Goal: Task Accomplishment & Management: Manage account settings

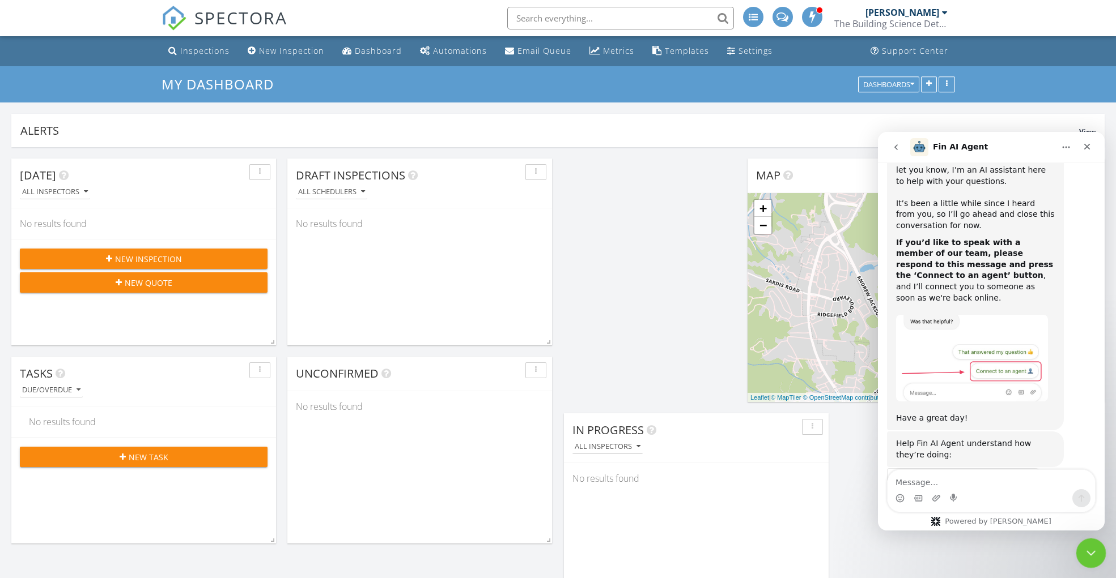
scroll to position [621, 0]
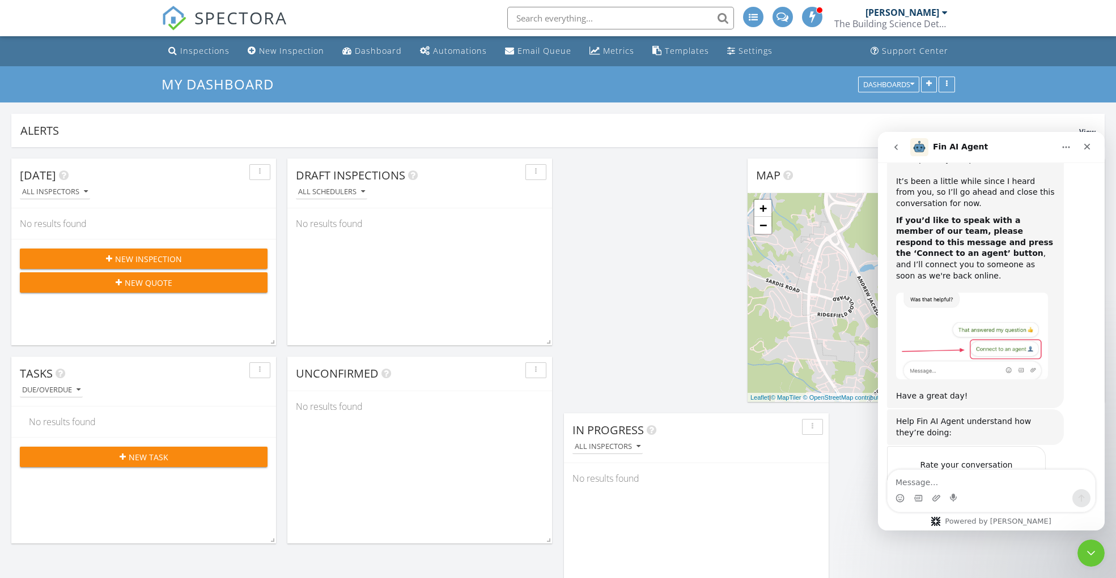
click at [893, 151] on icon "go back" at bounding box center [895, 147] width 9 height 9
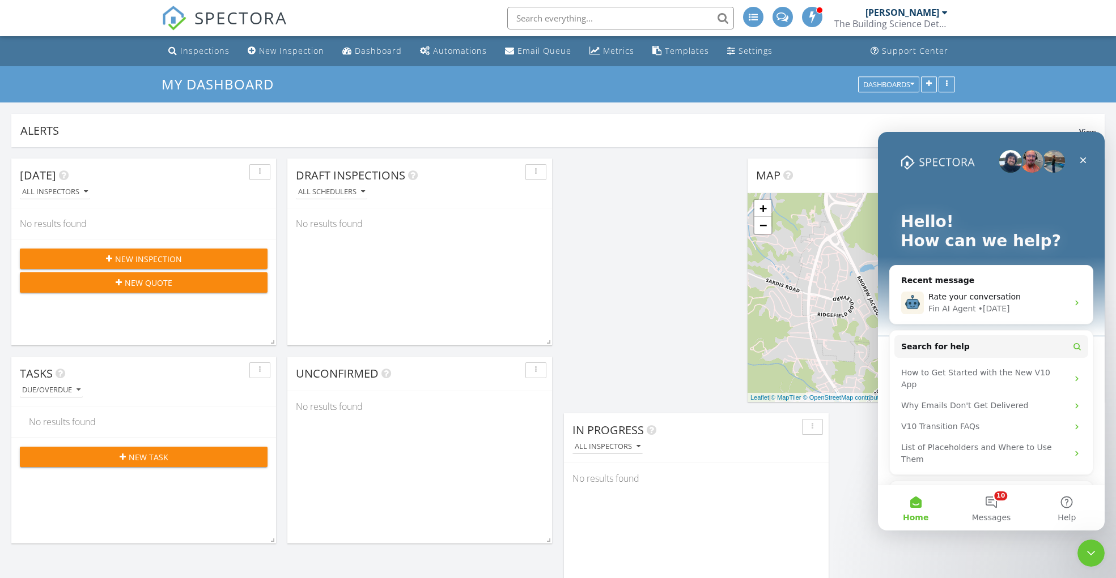
scroll to position [0, 0]
click at [1002, 491] on div "Ask a question" at bounding box center [984, 497] width 167 height 12
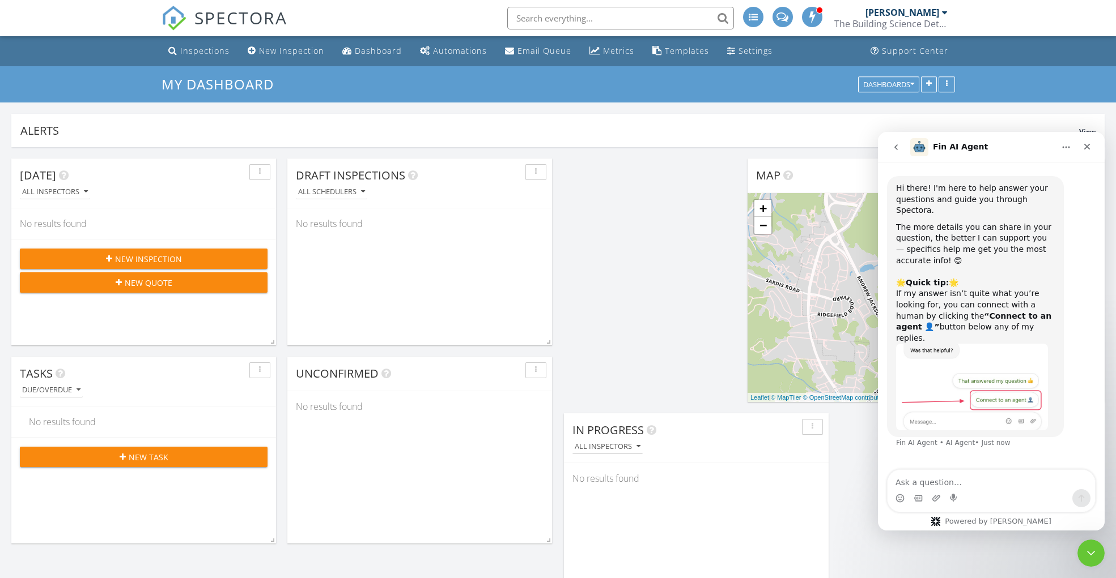
click at [992, 483] on textarea "Ask a question…" at bounding box center [990, 479] width 207 height 19
click at [897, 151] on icon "go back" at bounding box center [895, 147] width 9 height 9
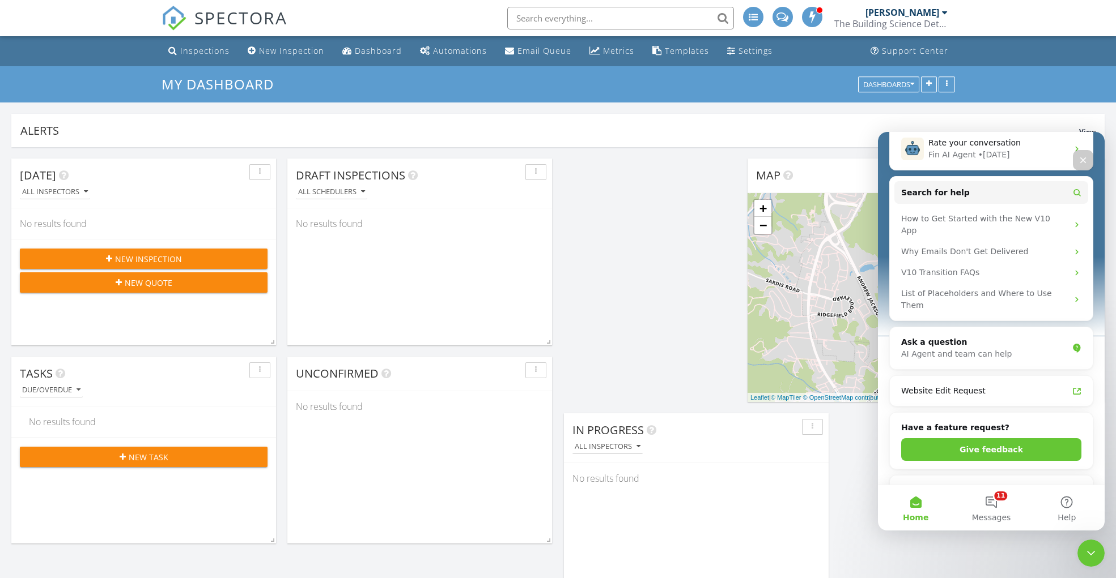
scroll to position [161, 0]
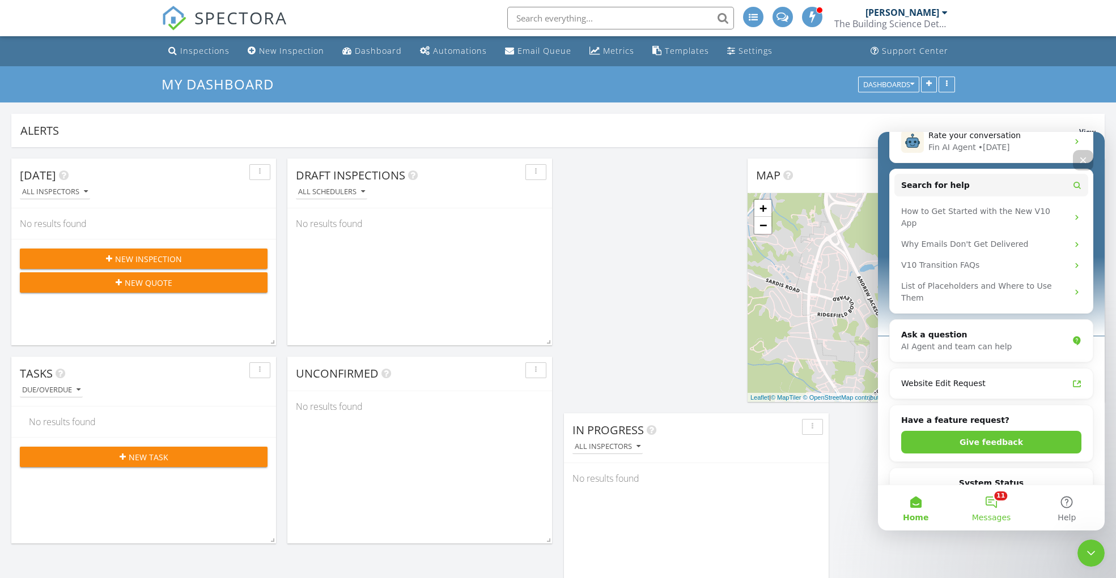
click at [995, 499] on button "11 Messages" at bounding box center [990, 508] width 75 height 45
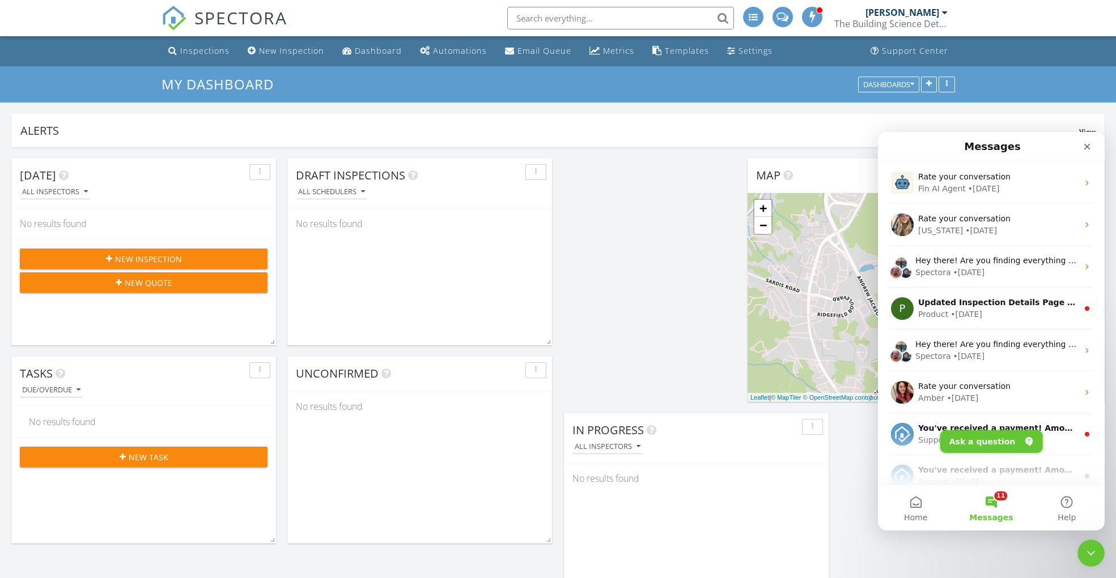
click at [991, 438] on button "Ask a question" at bounding box center [991, 442] width 103 height 23
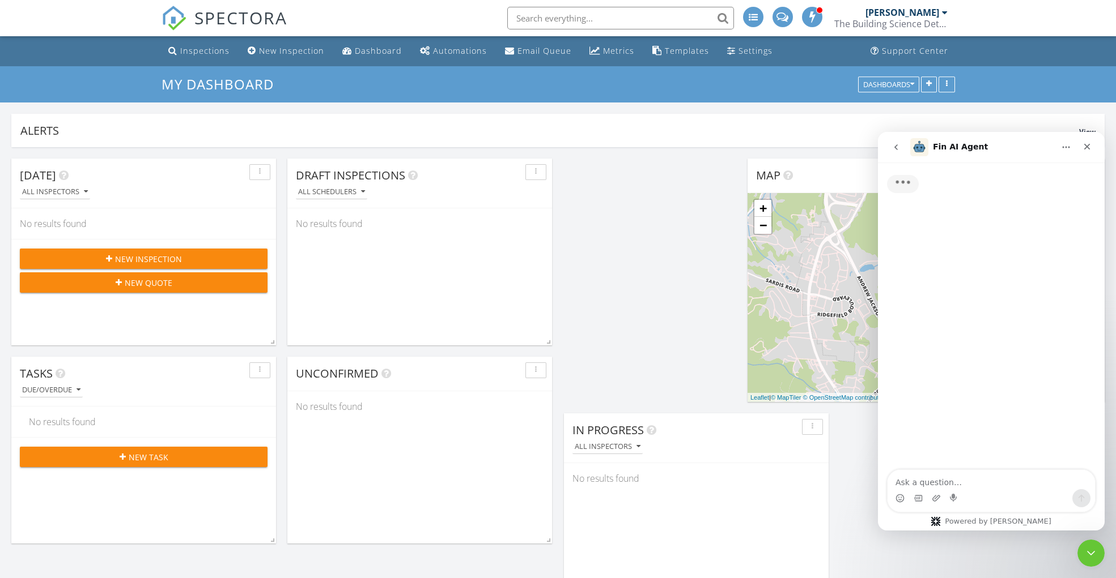
click at [958, 481] on textarea "Ask a question…" at bounding box center [990, 479] width 207 height 19
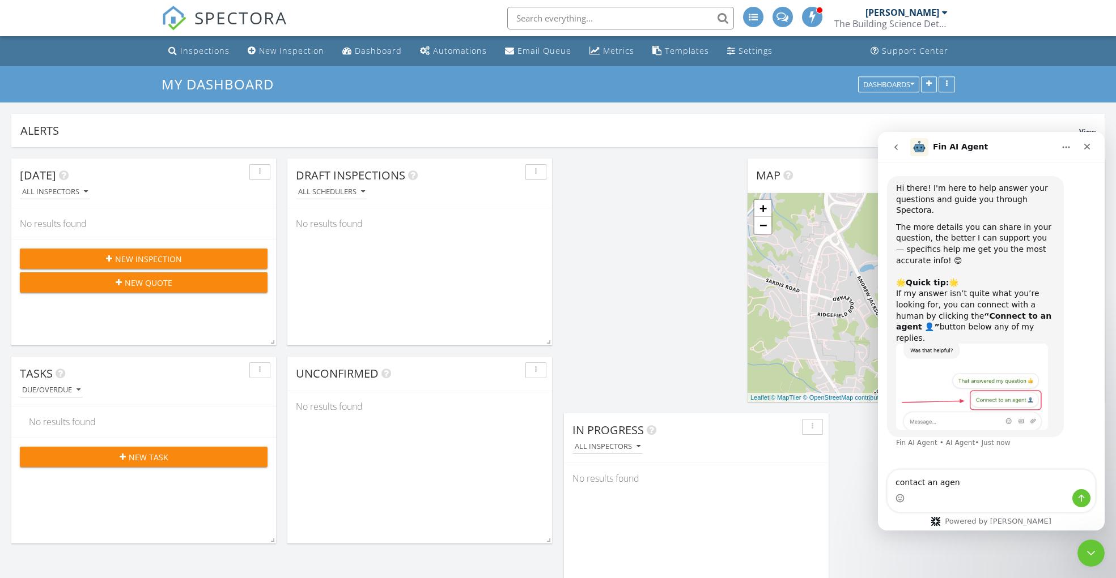
type textarea "contact an agent"
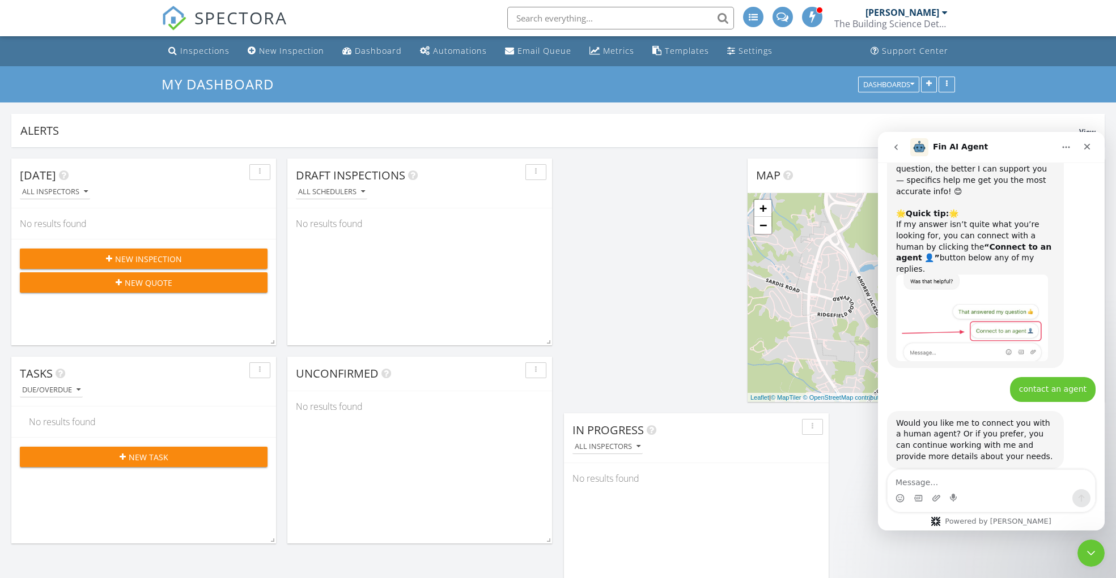
scroll to position [70, 0]
click at [980, 488] on textarea "Message…" at bounding box center [990, 479] width 207 height 19
type textarea "yes"
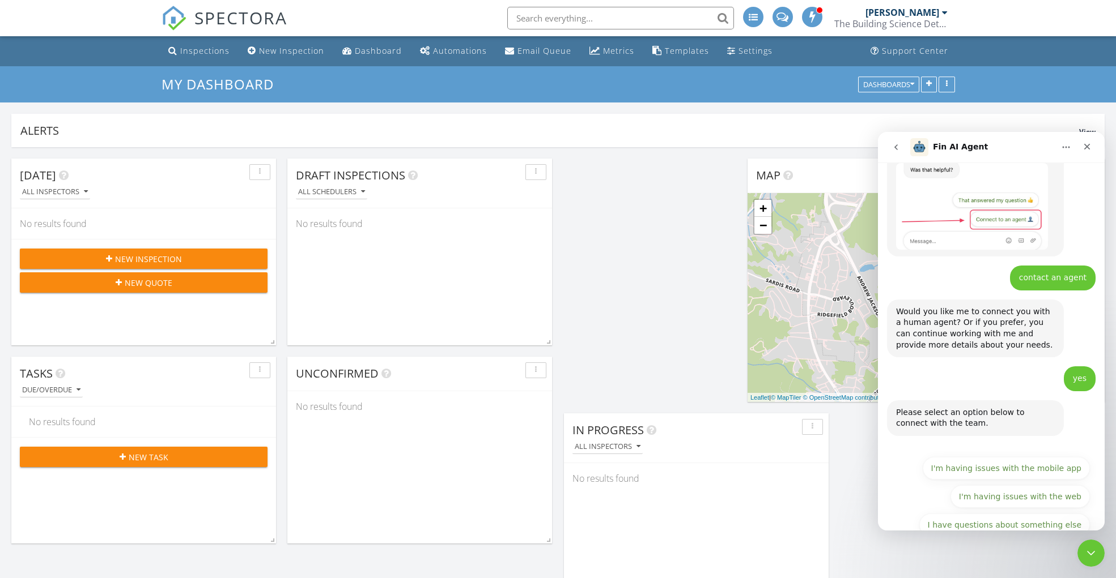
scroll to position [183, 0]
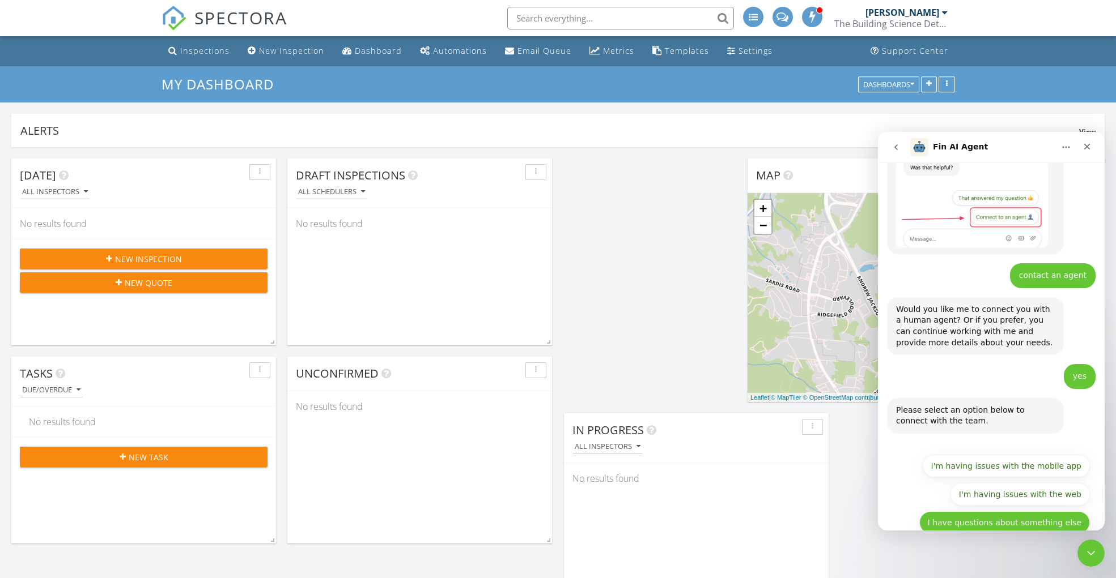
click at [1073, 512] on button "I have questions about something else" at bounding box center [1004, 523] width 171 height 23
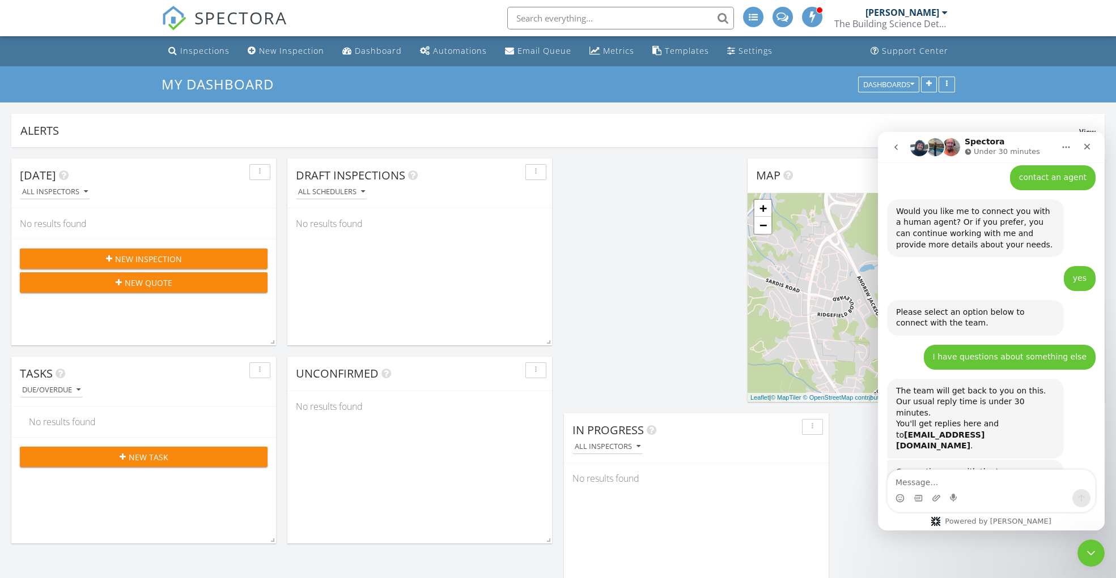
scroll to position [362, 0]
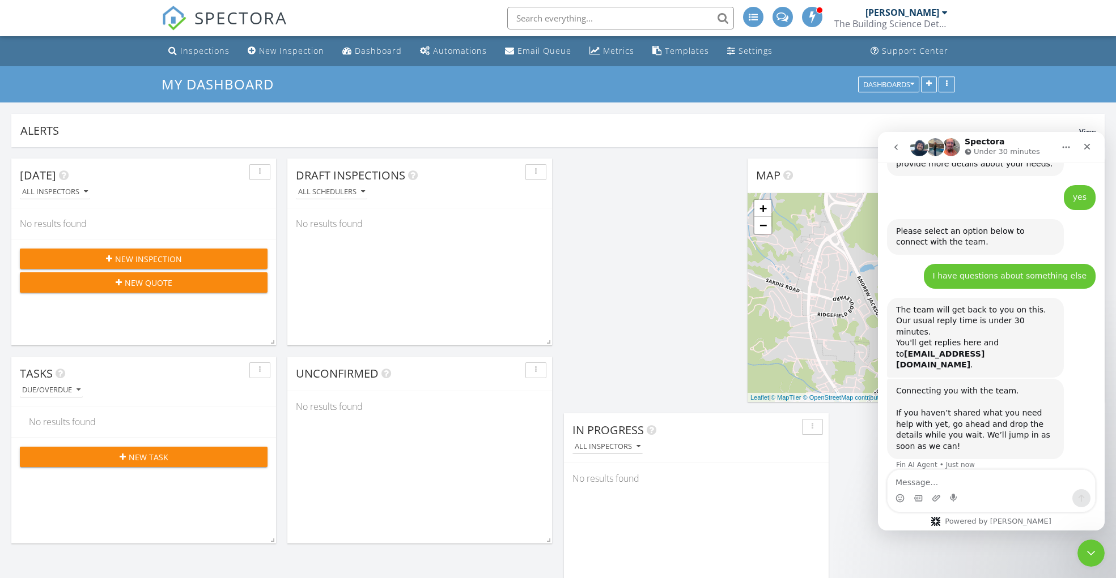
click at [960, 485] on textarea "Message…" at bounding box center [990, 479] width 207 height 19
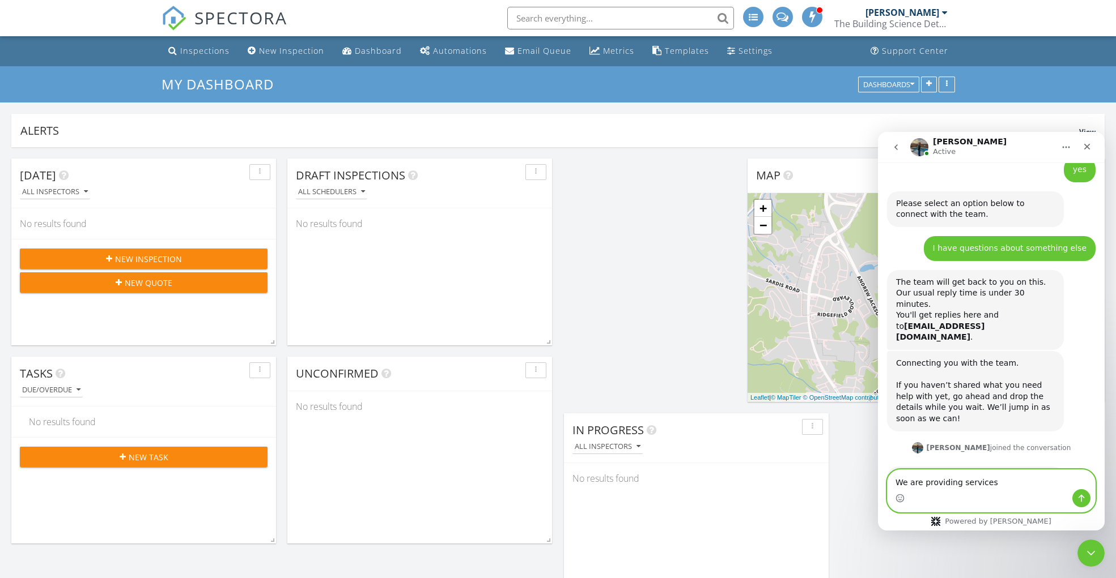
click at [1013, 484] on textarea "We are providing services" at bounding box center [990, 479] width 207 height 19
drag, startPoint x: 1010, startPoint y: 484, endPoint x: 887, endPoint y: 482, distance: 122.4
click at [887, 482] on textarea "We are providing services" at bounding box center [990, 479] width 207 height 19
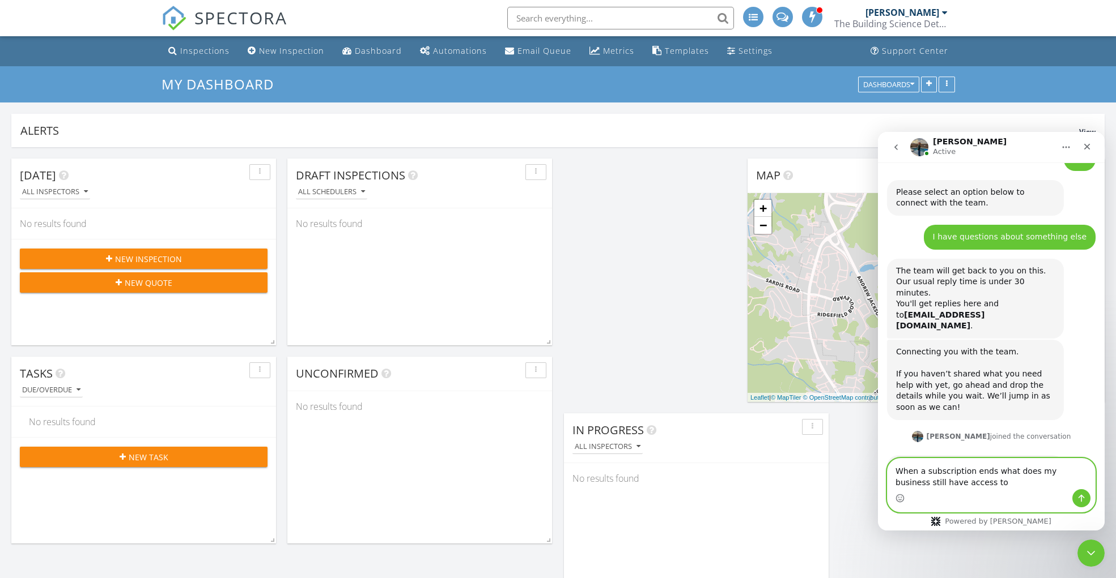
type textarea "When a subscription ends what does my business still have access to?"
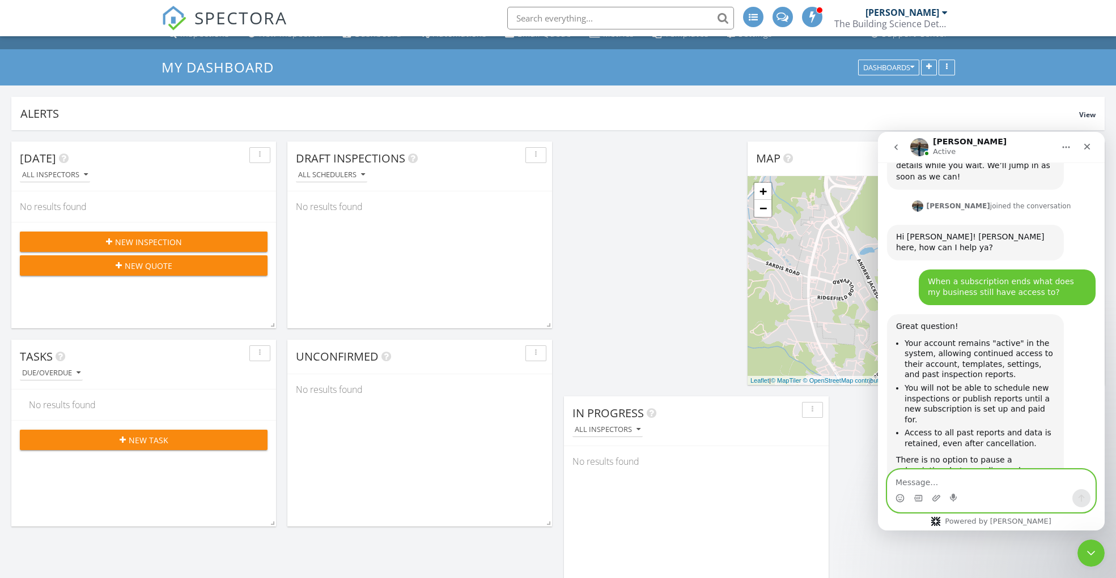
scroll to position [636, 0]
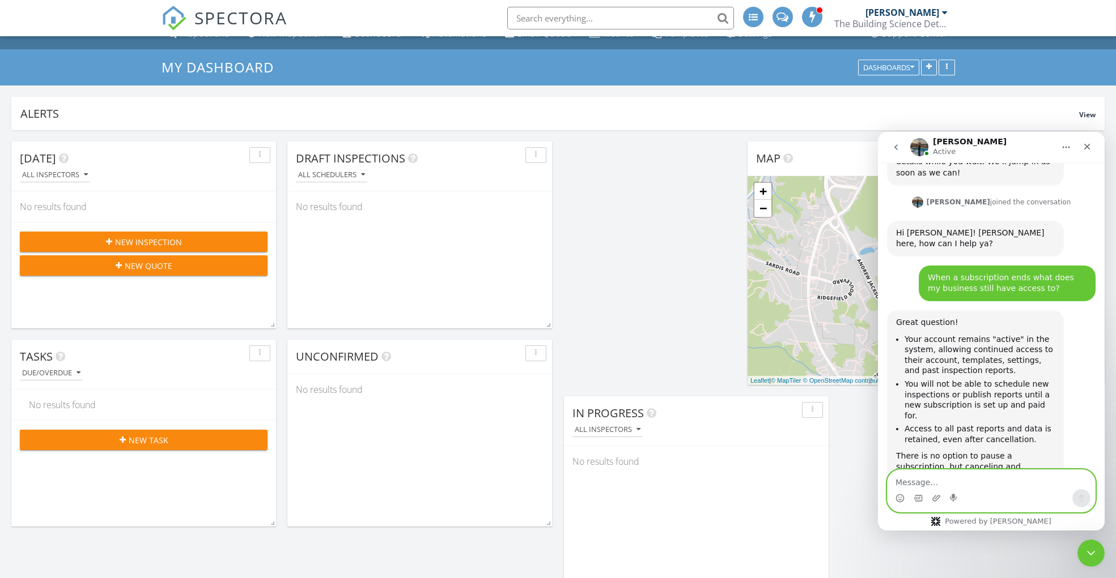
click at [963, 482] on textarea "Message…" at bounding box center [990, 479] width 207 height 19
click at [967, 483] on textarea "Message…" at bounding box center [990, 479] width 207 height 19
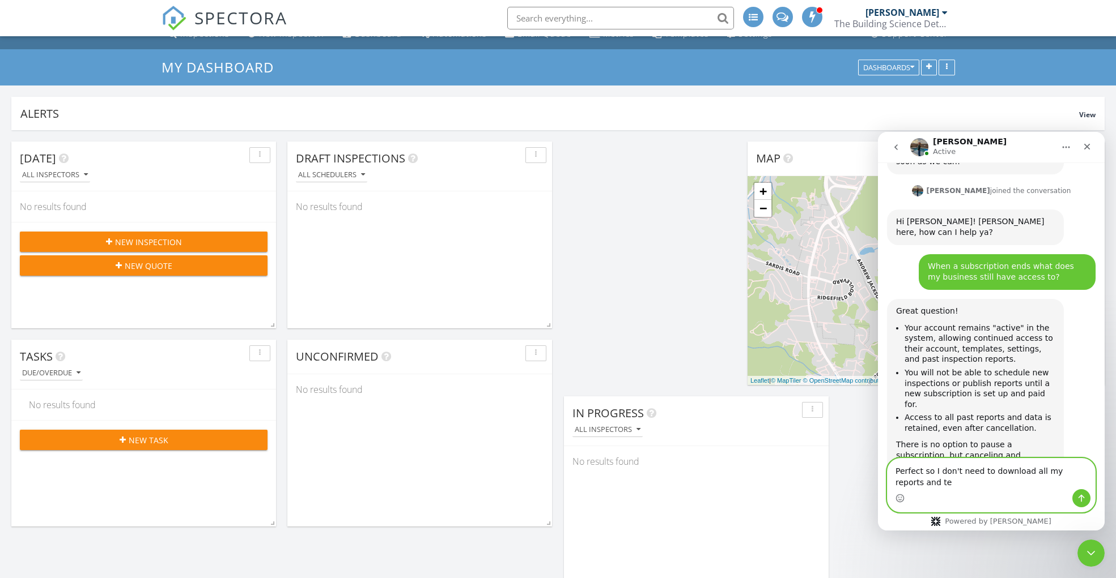
scroll to position [647, 0]
type textarea "Perfect so I don't need to download all my reports and templates?"
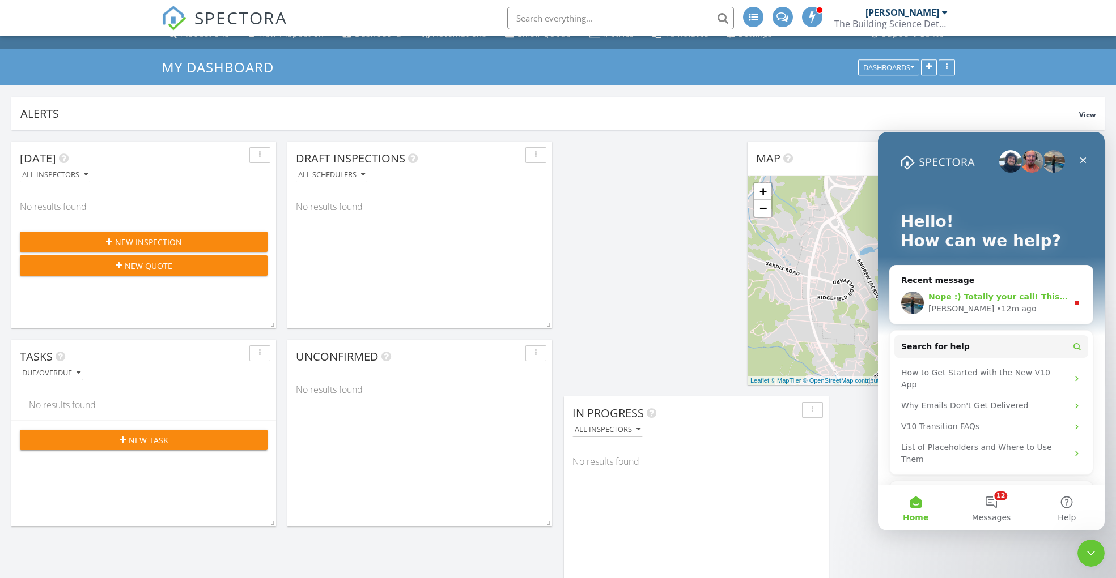
click at [1034, 295] on span "Nope :) Totally your call! This article has the info I shared, and then also ad…" at bounding box center [1133, 296] width 410 height 9
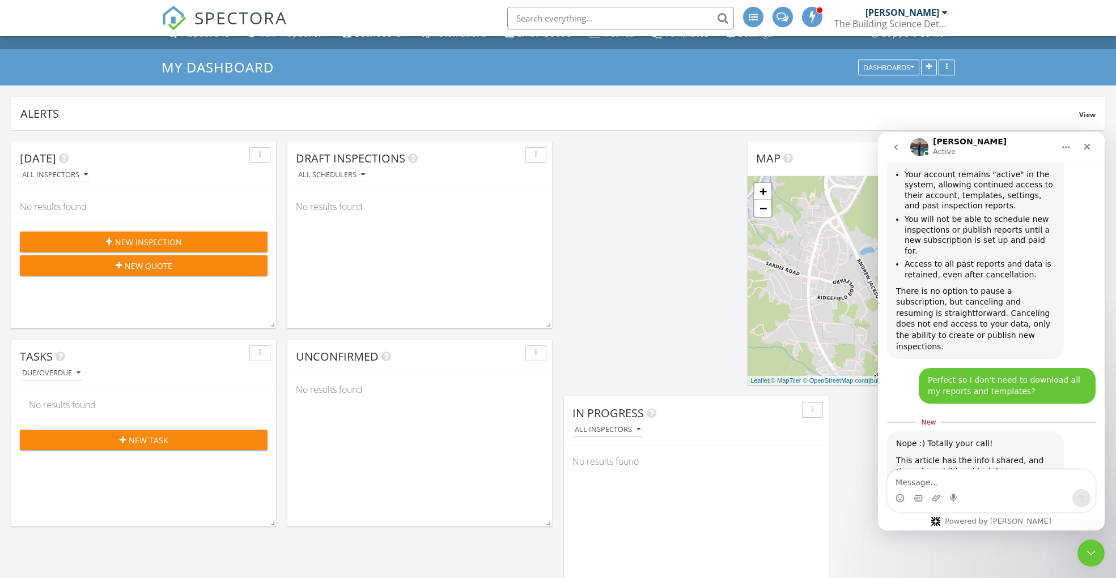
scroll to position [798, 0]
click at [985, 513] on span "Keywords: cancel, cancel subscription, pause subscription,…" at bounding box center [958, 529] width 100 height 33
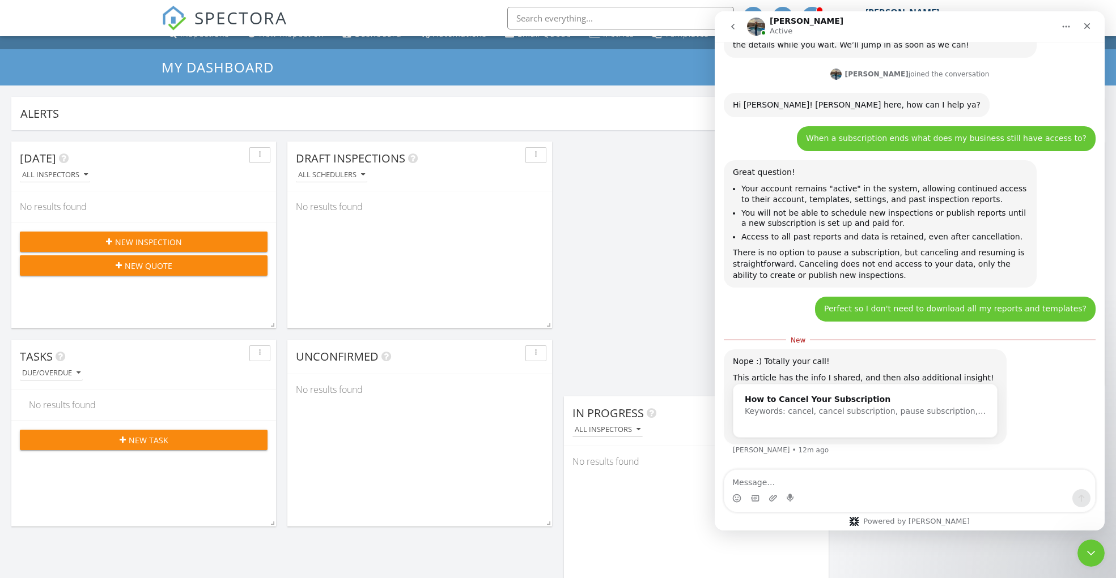
scroll to position [0, 0]
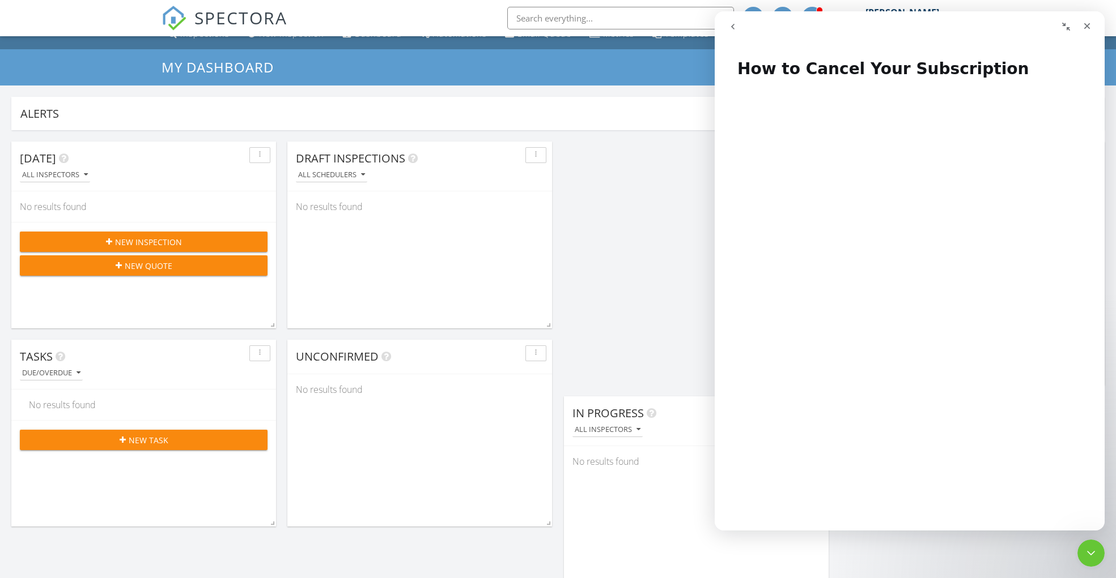
click at [737, 25] on icon "go back" at bounding box center [732, 26] width 9 height 9
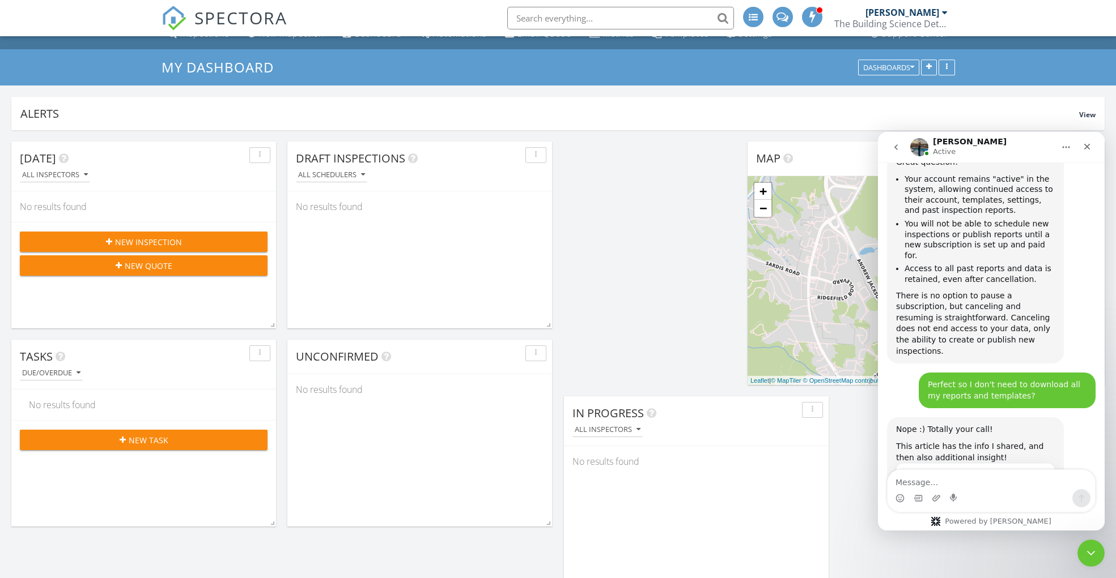
scroll to position [796, 0]
click at [971, 493] on div "Intercom messenger" at bounding box center [990, 499] width 207 height 18
click at [925, 489] on textarea "Message…" at bounding box center [990, 479] width 207 height 19
type textarea "thank you"
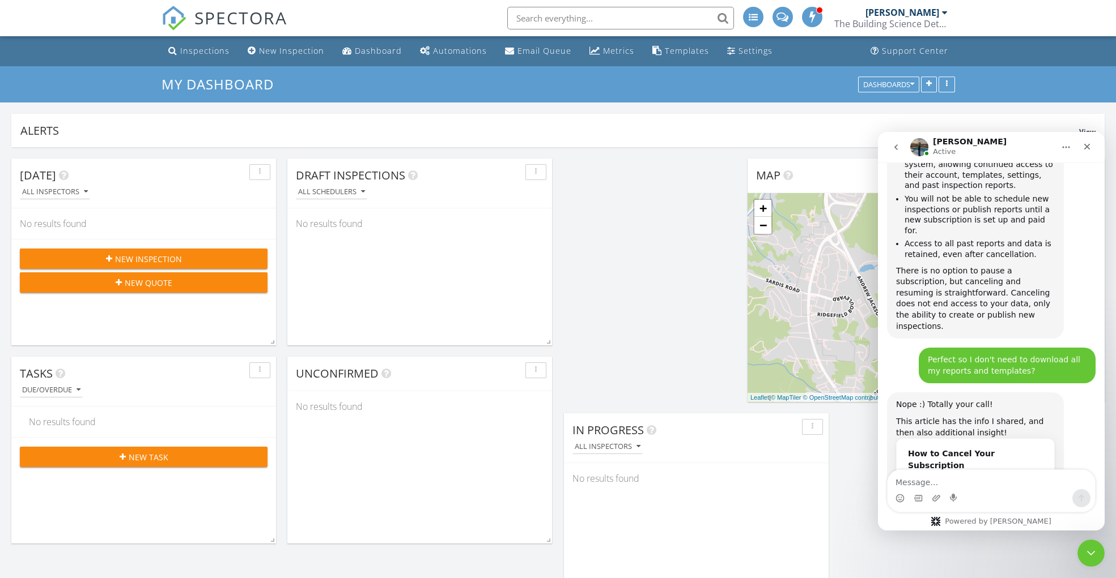
scroll to position [820, 0]
click at [977, 449] on div "How to Cancel Your Subscription" at bounding box center [975, 461] width 135 height 24
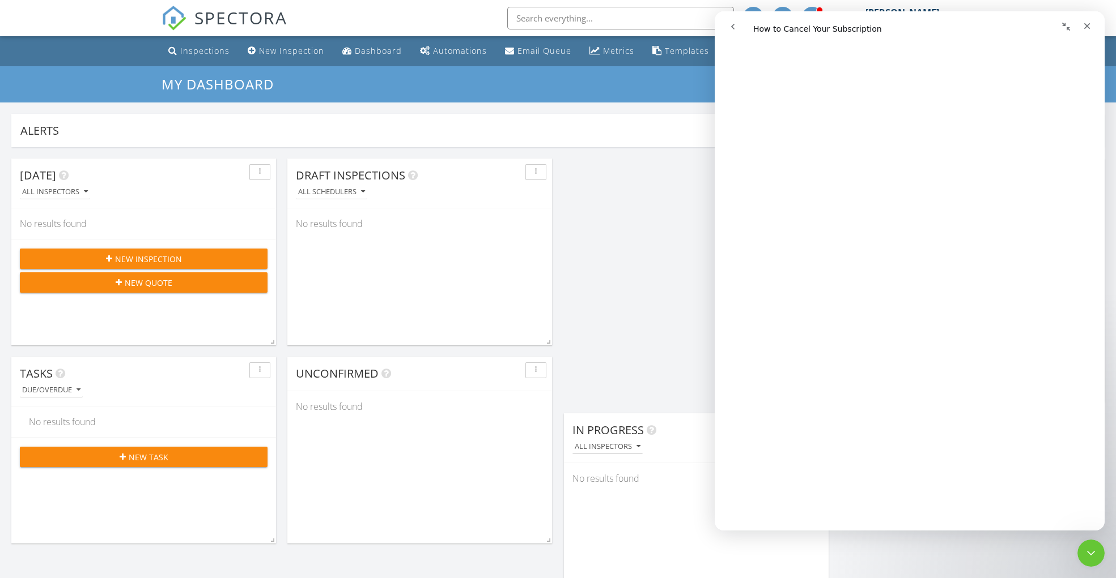
scroll to position [1452, 0]
click at [1084, 553] on icon "Close Intercom Messenger" at bounding box center [1089, 552] width 14 height 14
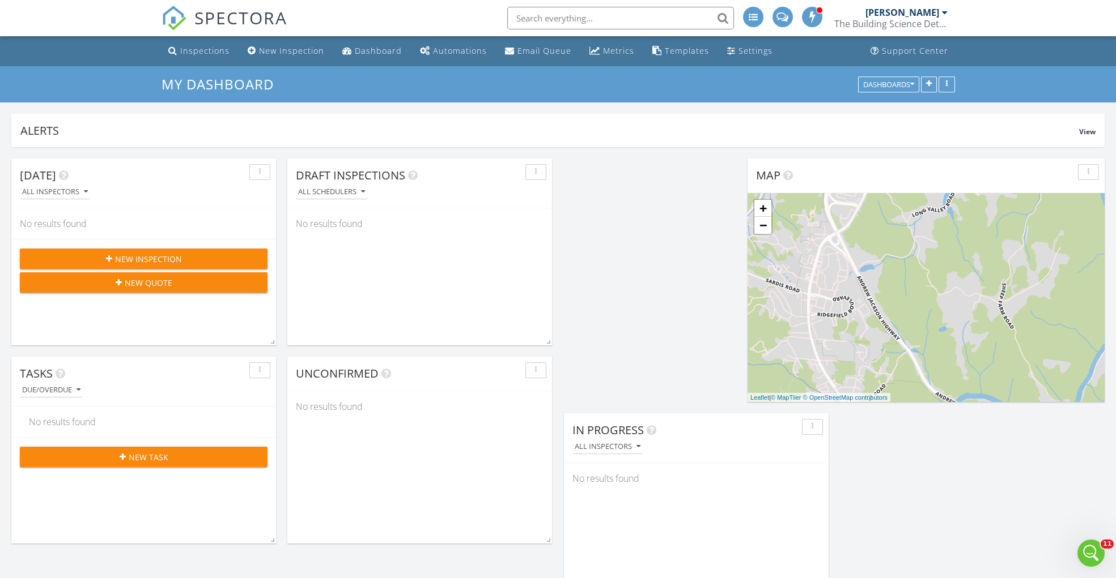
scroll to position [0, 0]
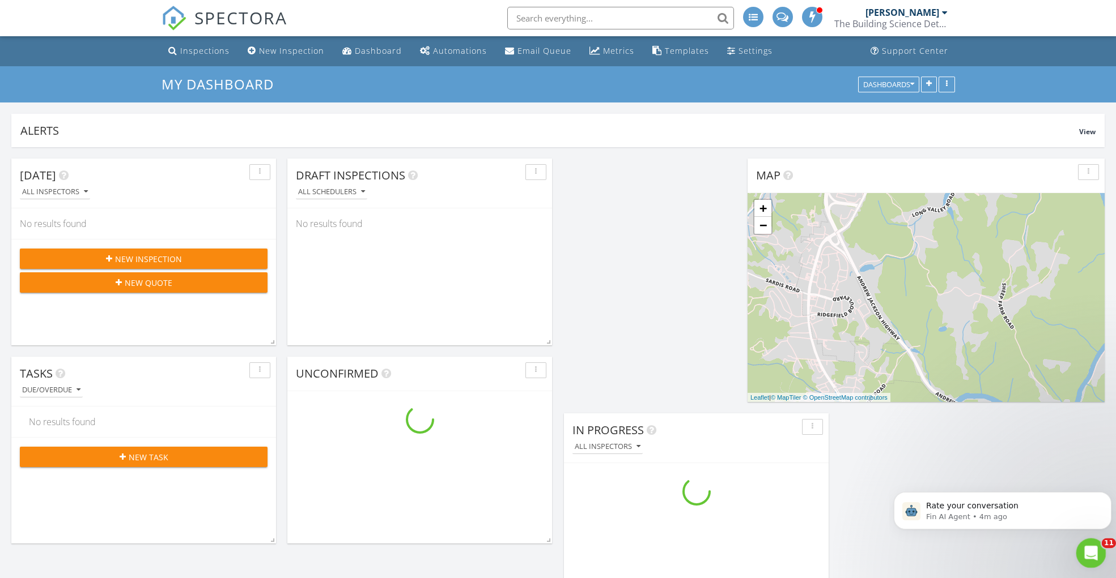
click at [1096, 555] on div "Open Intercom Messenger" at bounding box center [1088, 551] width 37 height 37
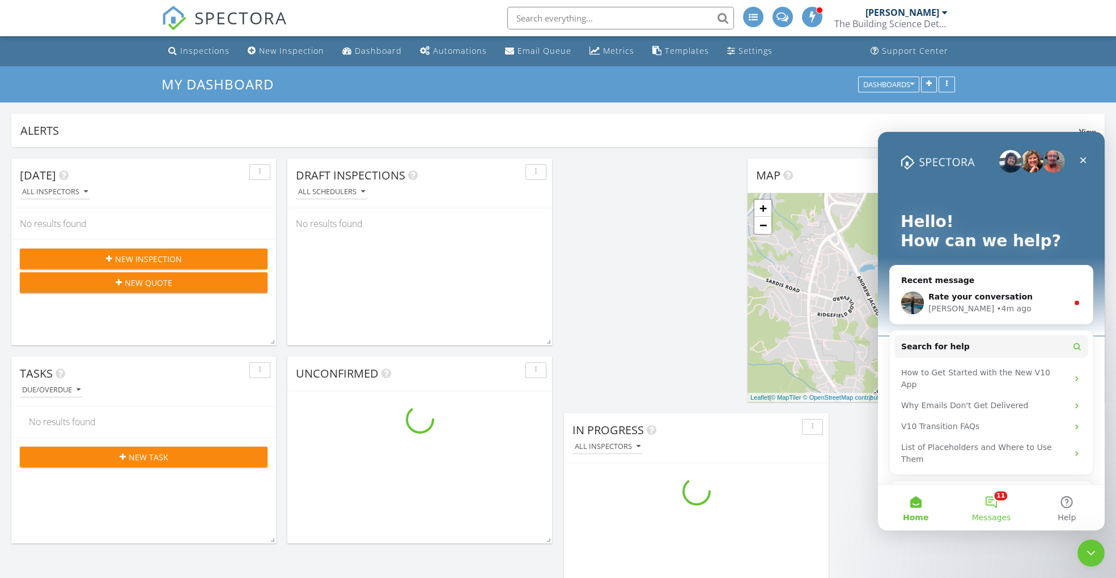
click at [994, 502] on button "11 Messages" at bounding box center [990, 508] width 75 height 45
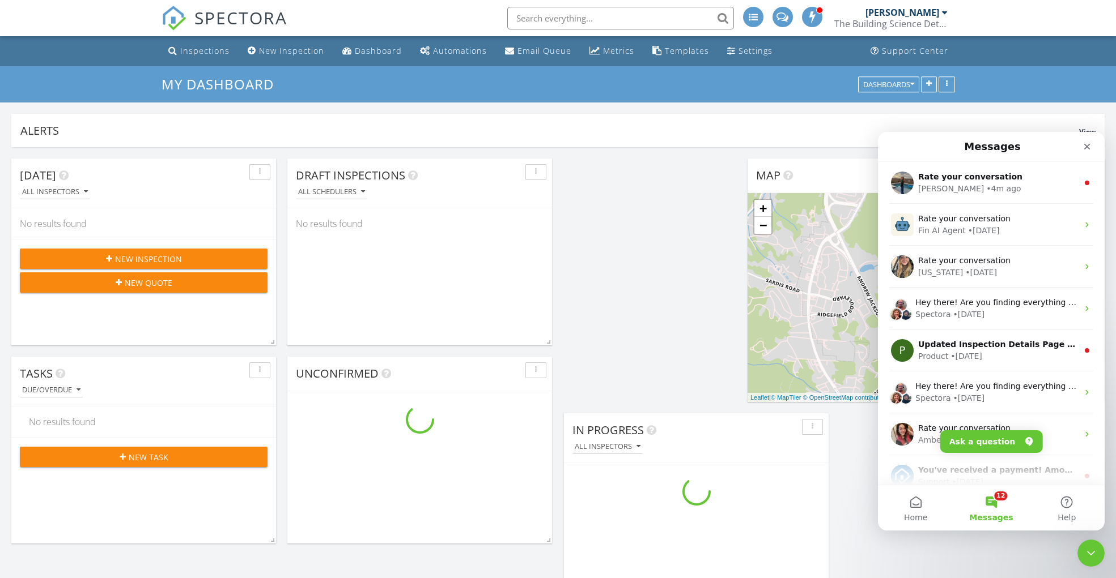
click at [996, 504] on button "12 Messages" at bounding box center [990, 508] width 75 height 45
click at [913, 501] on button "Home" at bounding box center [915, 508] width 75 height 45
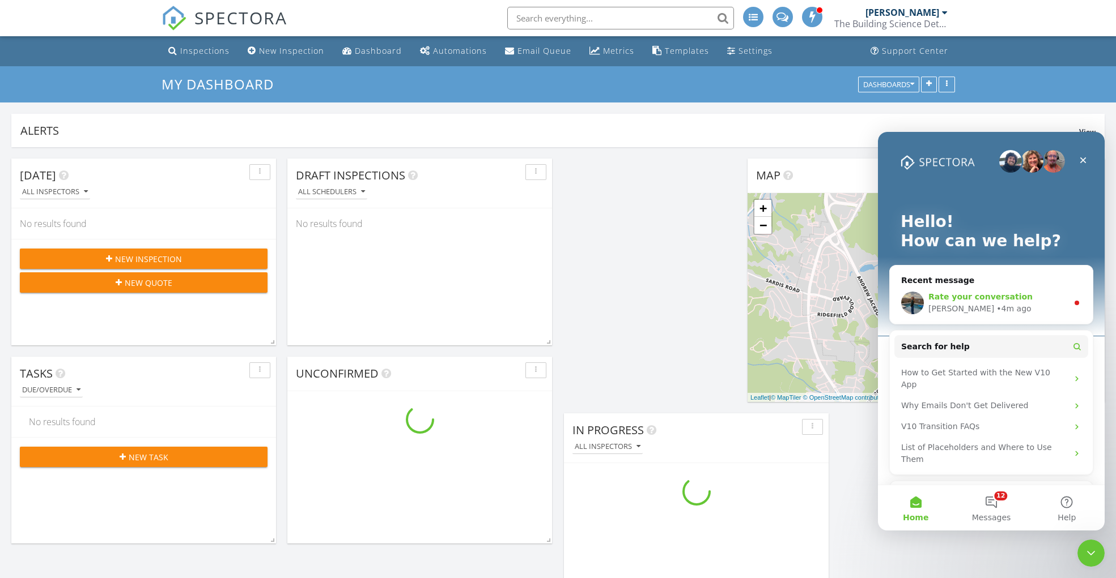
click at [990, 308] on div "Lydia • 4m ago" at bounding box center [997, 309] width 139 height 12
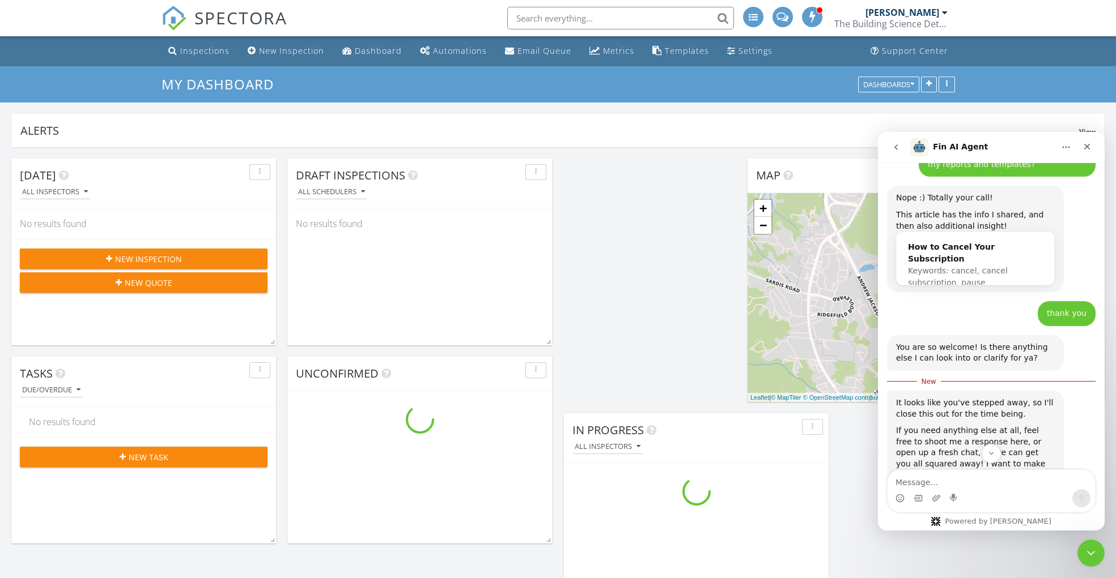
scroll to position [1082, 0]
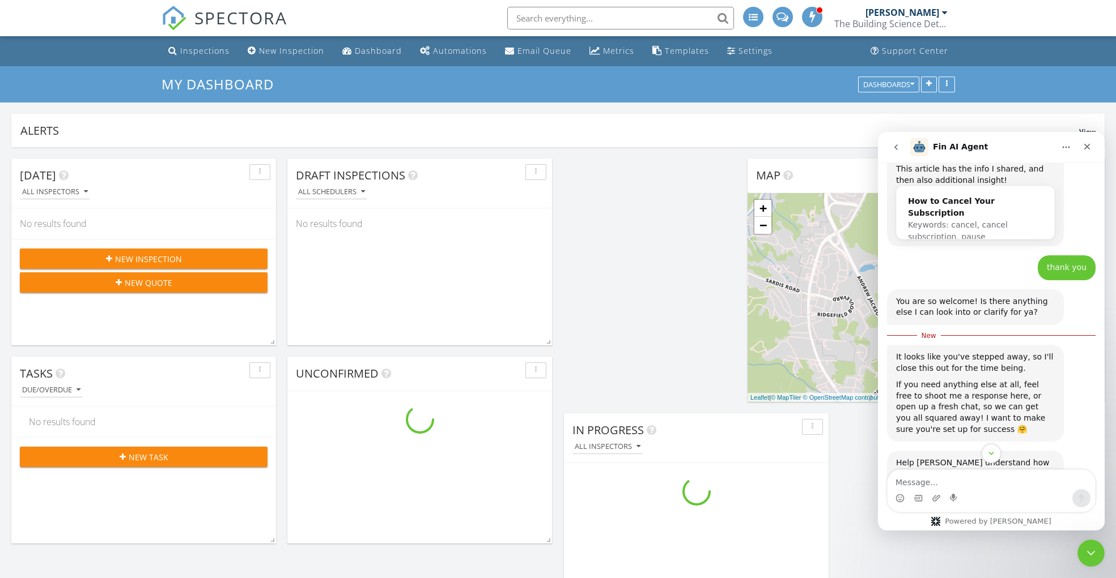
click at [982, 482] on textarea "Message…" at bounding box center [990, 479] width 207 height 19
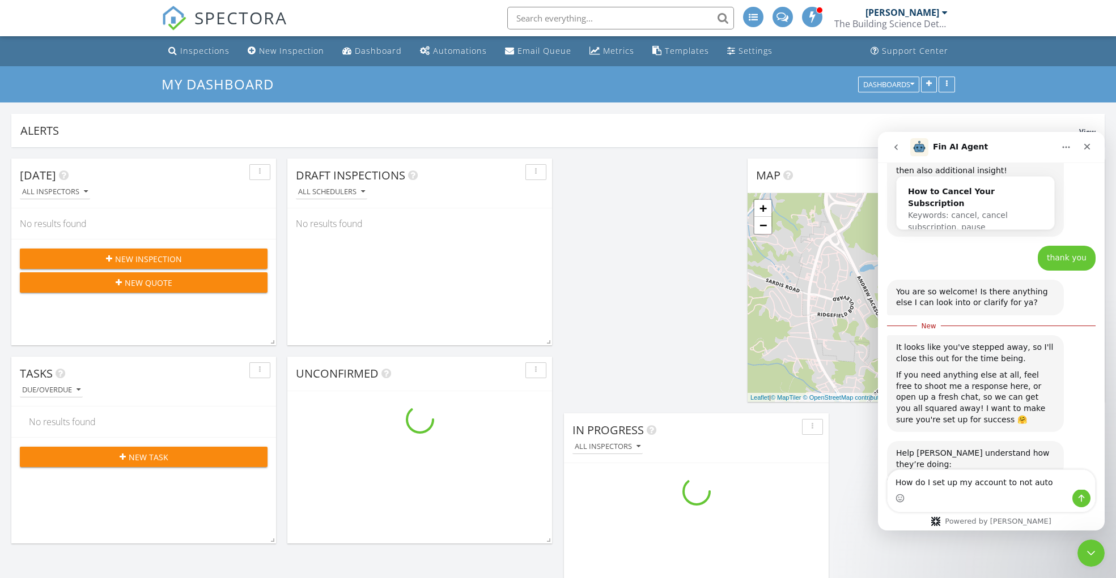
type textarea "How do I set up my account to not auto renew"
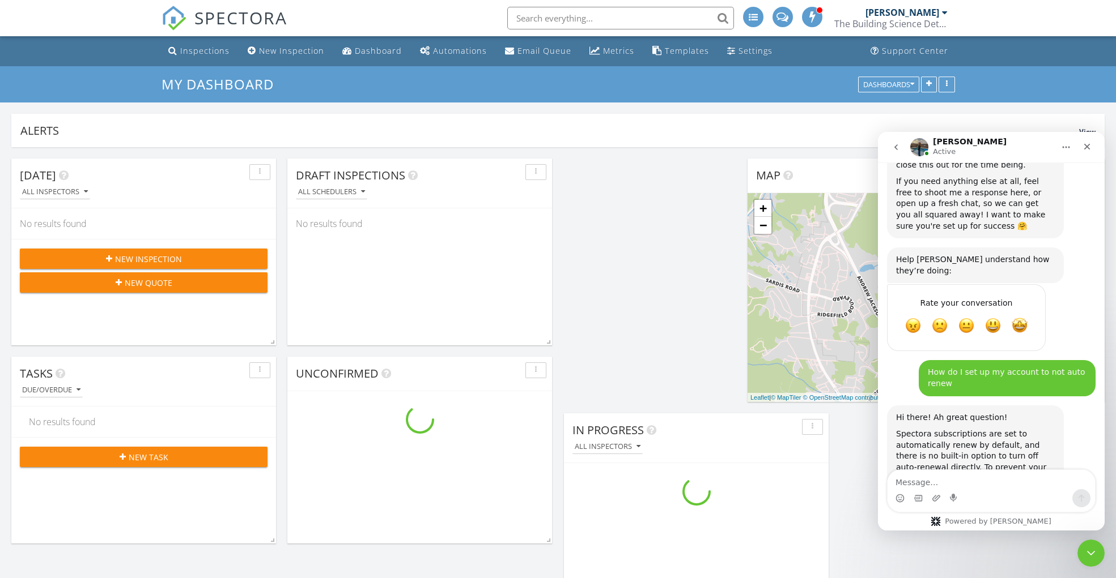
scroll to position [1259, 0]
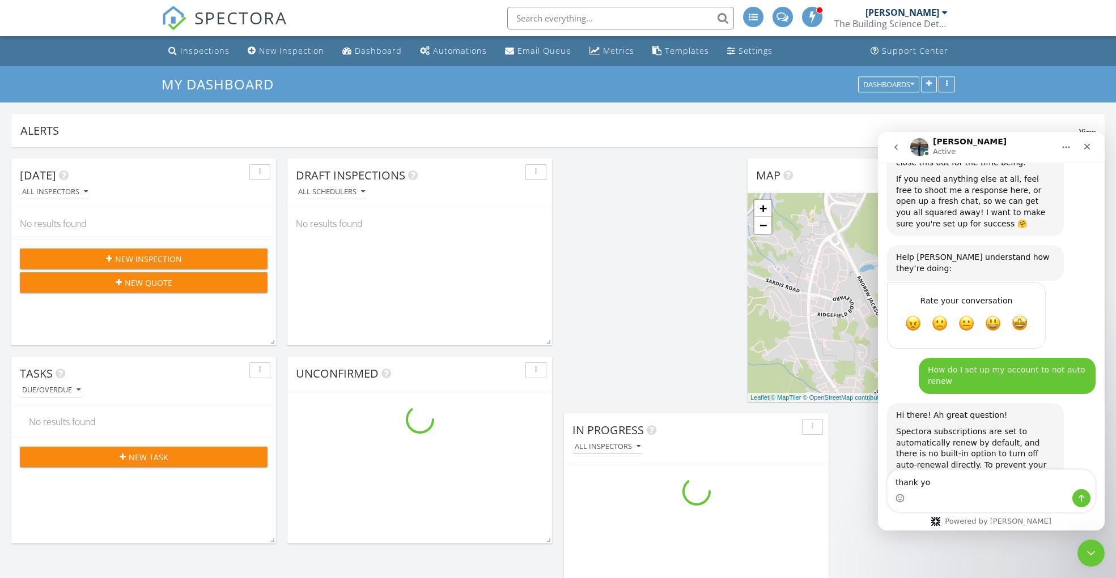
type textarea "thank you"
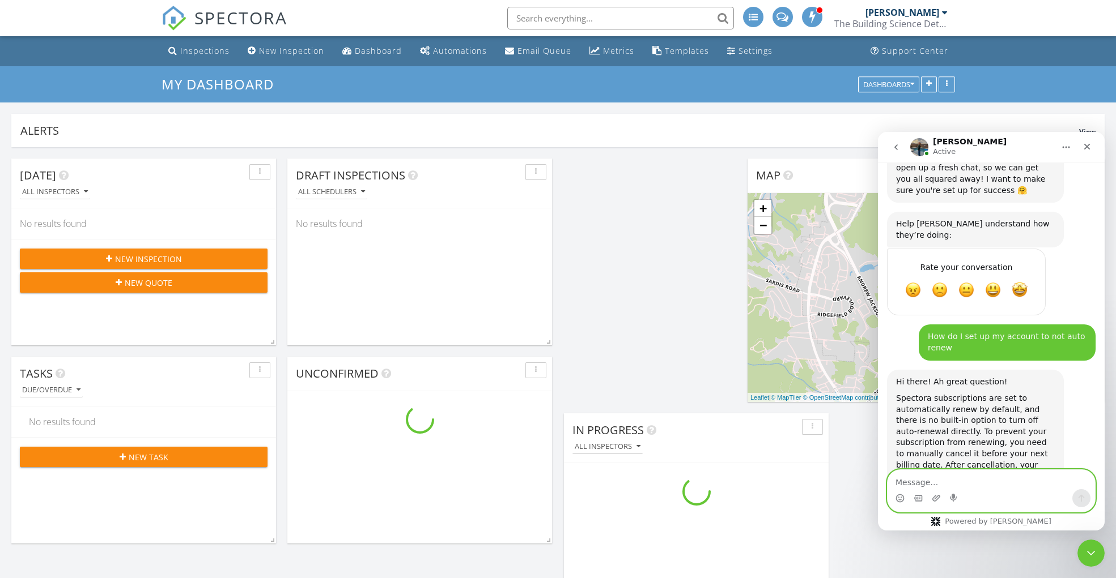
scroll to position [1354, 0]
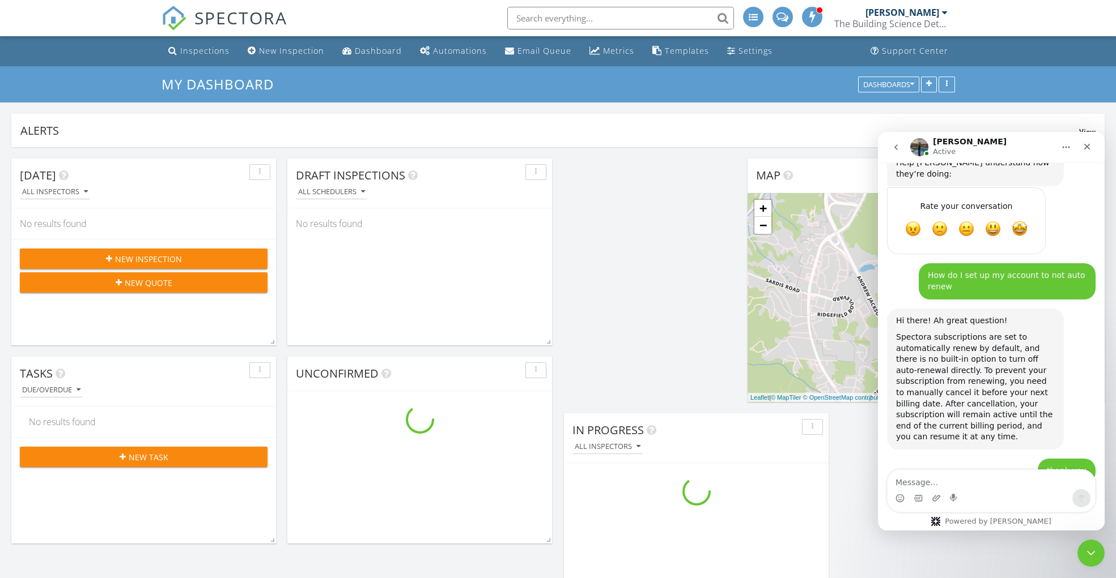
click at [928, 19] on div "The Building Science Detectives" at bounding box center [890, 23] width 113 height 11
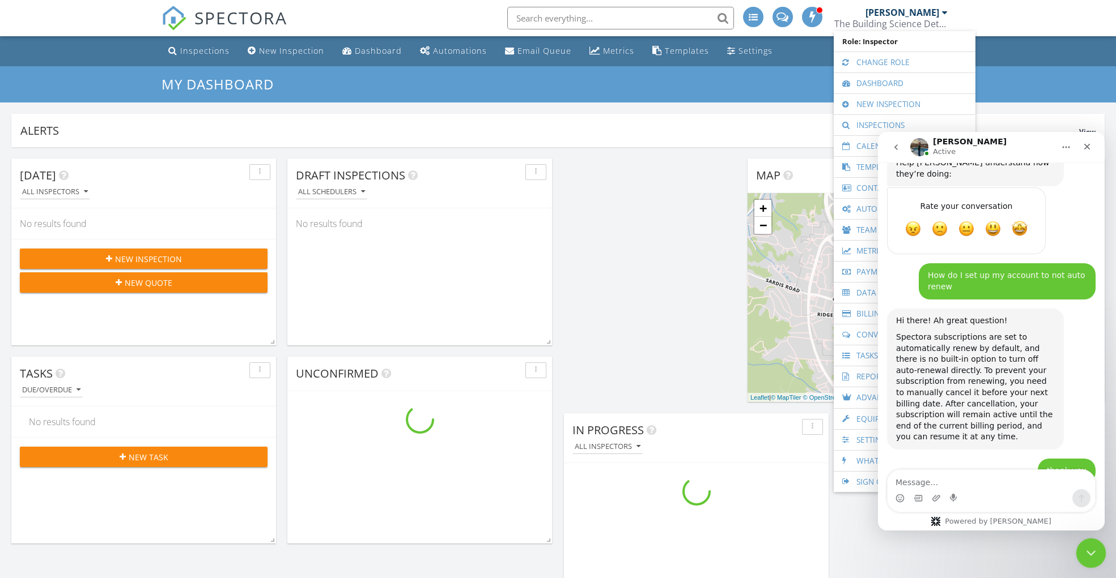
click at [1092, 554] on icon "Close Intercom Messenger" at bounding box center [1089, 552] width 14 height 14
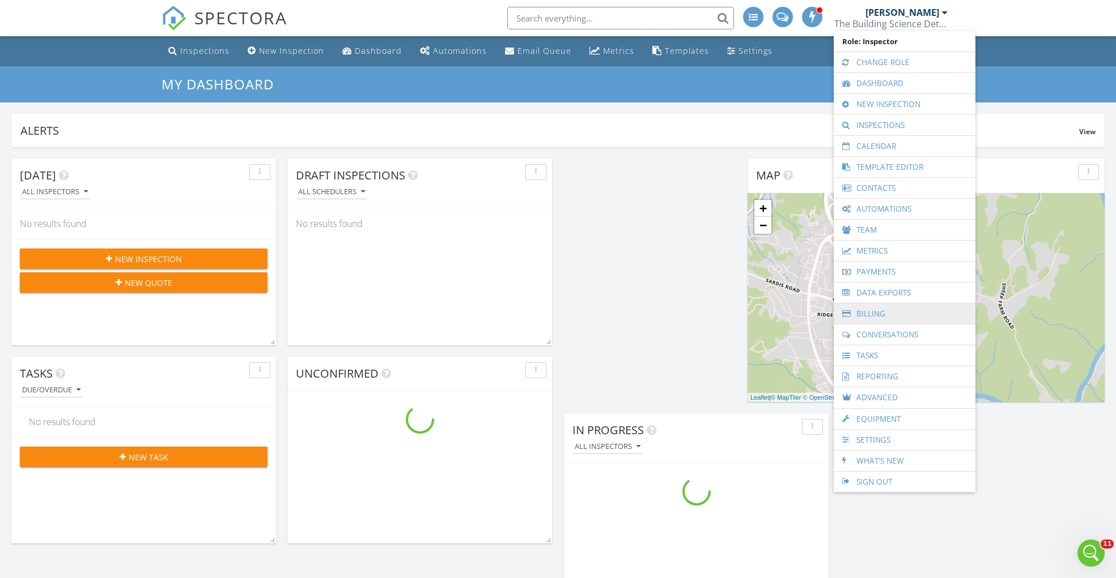
click at [878, 310] on link "Billing" at bounding box center [904, 314] width 130 height 20
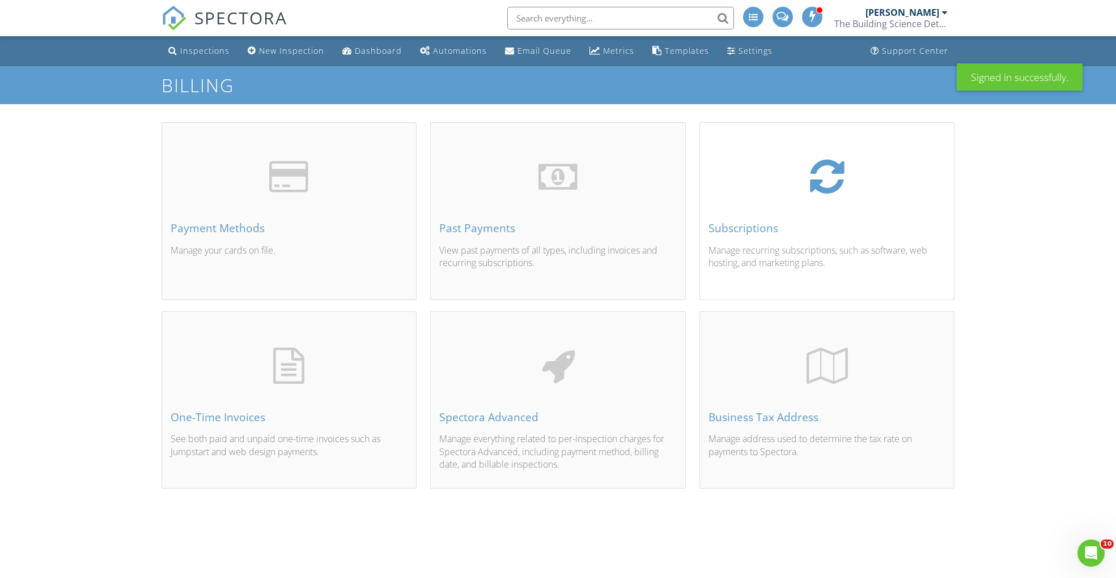
click at [776, 215] on div "Subscriptions Manage recurring subscriptions, such as software, web hosting, an…" at bounding box center [827, 224] width 254 height 149
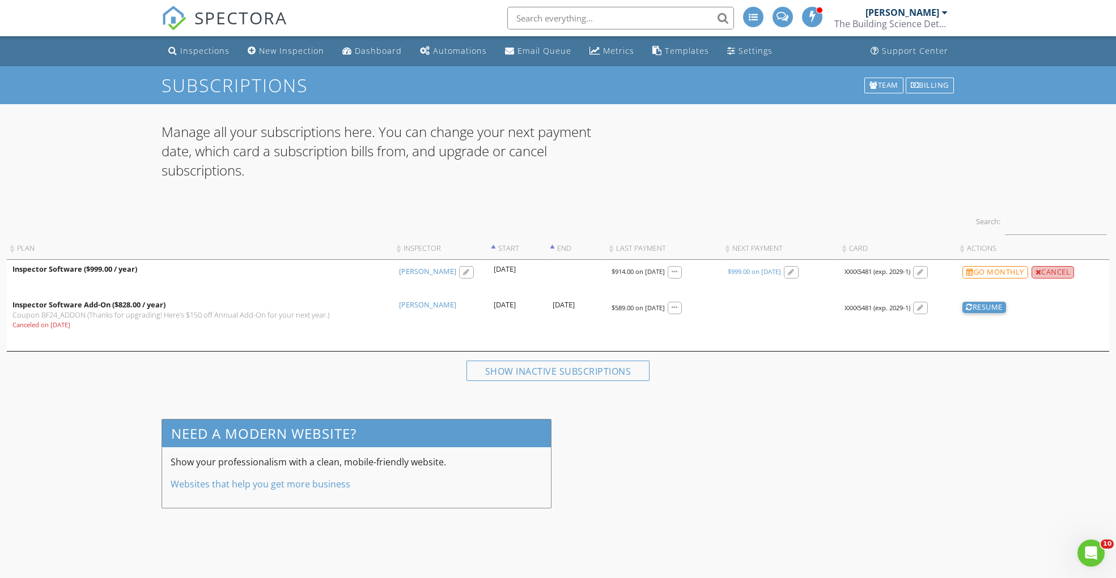
click at [1049, 275] on div "Cancel" at bounding box center [1052, 272] width 43 height 12
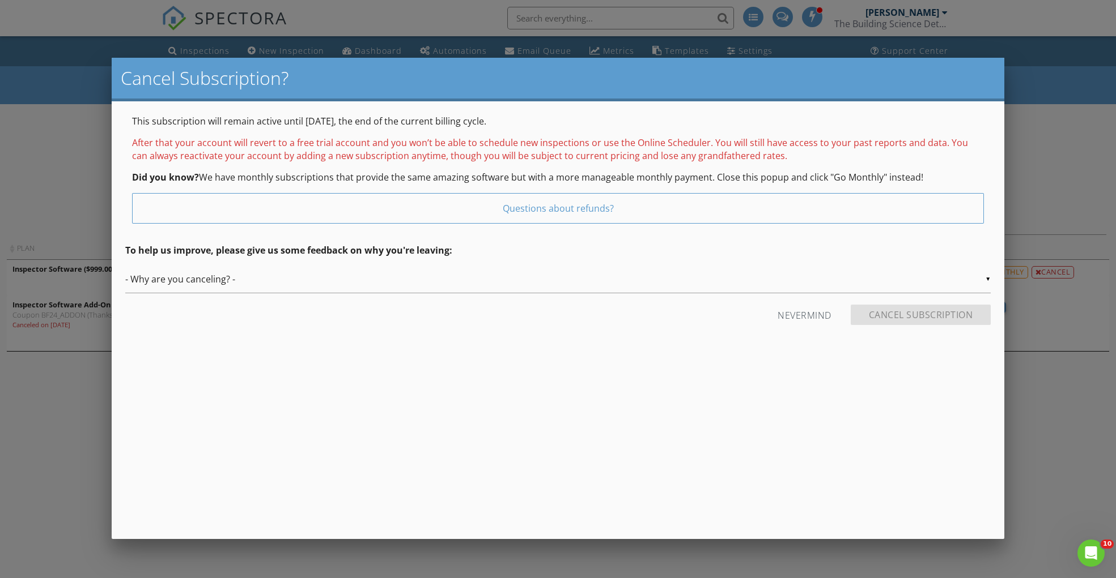
click at [242, 286] on input "- Why are you canceling? -" at bounding box center [557, 280] width 865 height 28
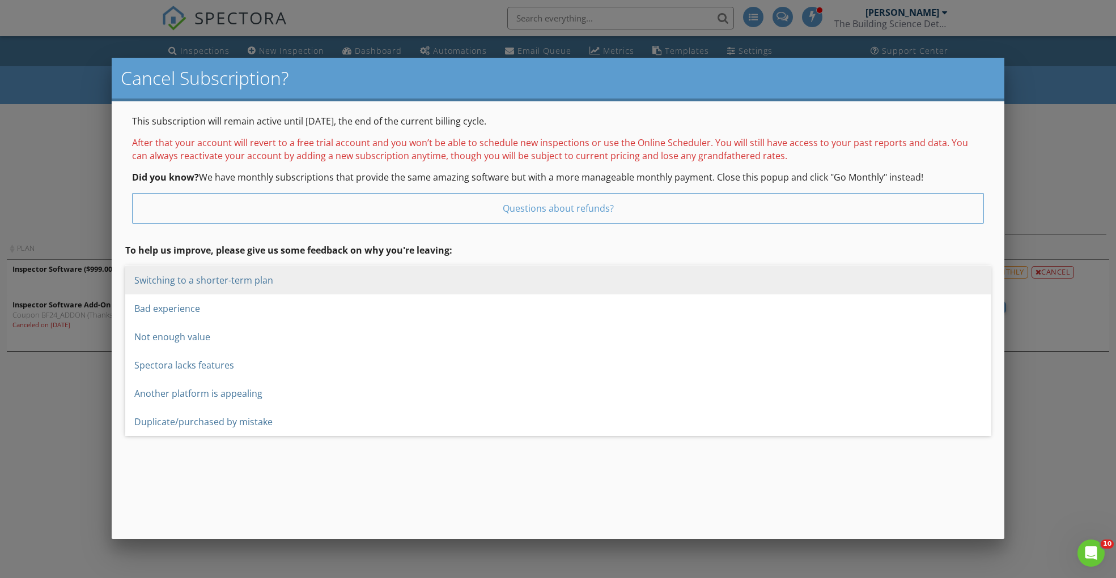
scroll to position [141, 0]
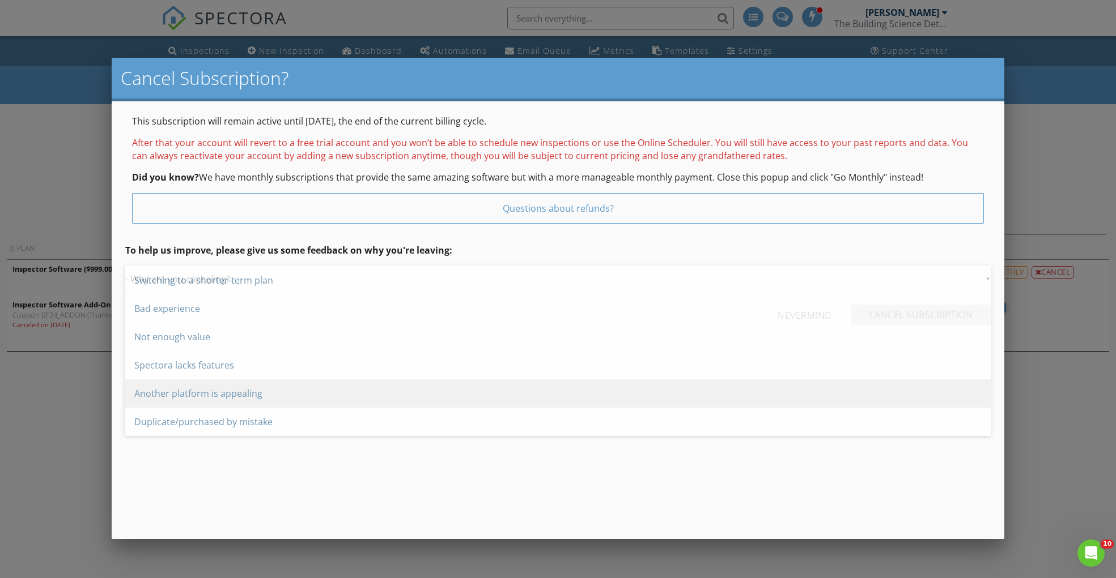
click at [332, 393] on span "Another platform is appealing" at bounding box center [557, 394] width 865 height 28
type input "Another platform is appealing"
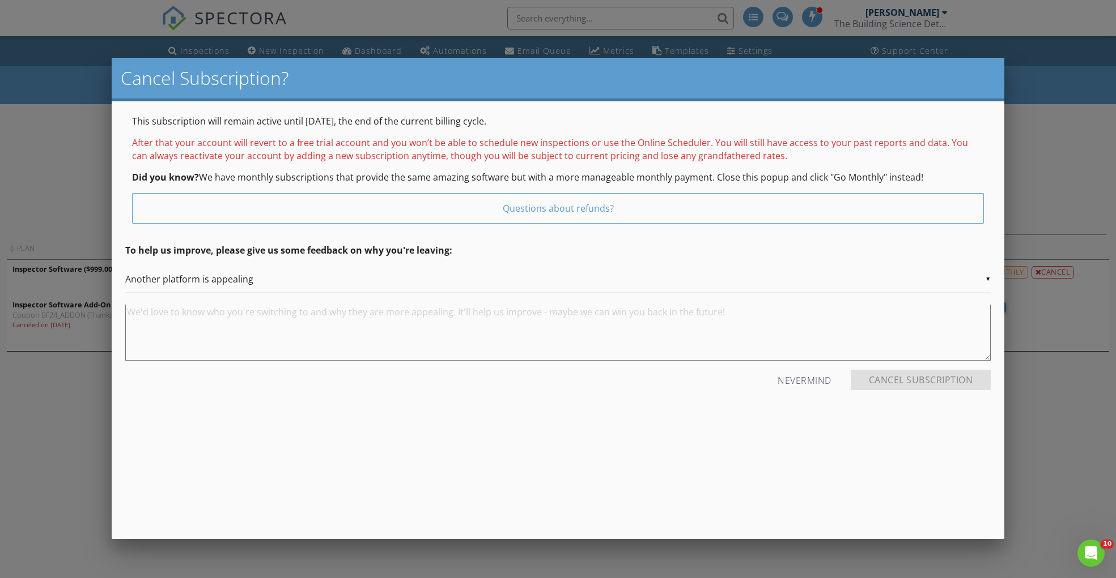
scroll to position [0, 0]
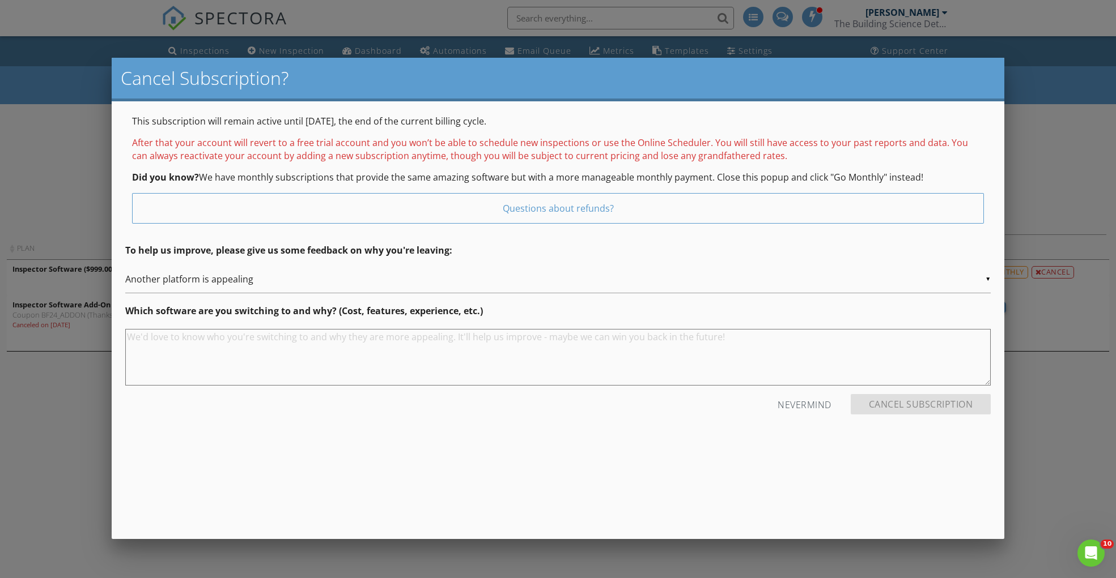
click at [303, 357] on textarea at bounding box center [557, 357] width 865 height 57
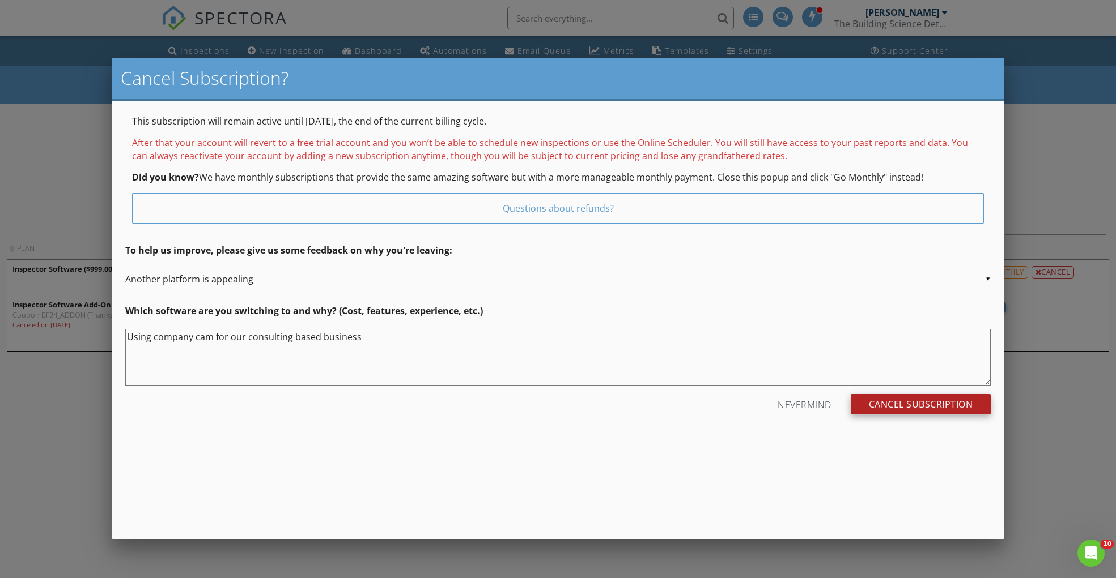
type textarea "Using company cam for our consulting based business"
click at [898, 411] on input "Cancel Subscription" at bounding box center [920, 404] width 141 height 20
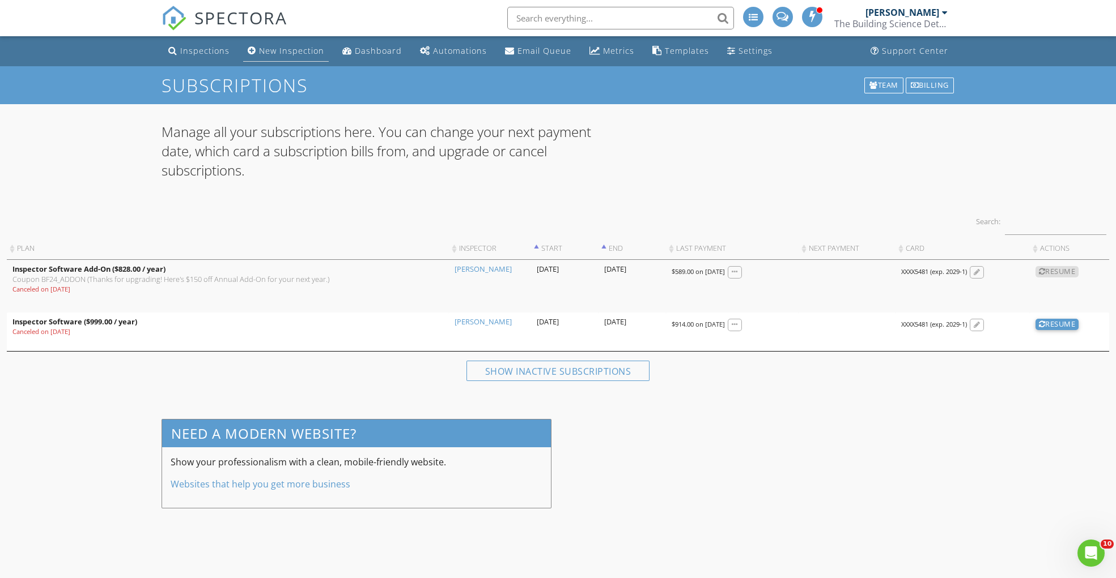
click at [261, 52] on div "New Inspection" at bounding box center [291, 50] width 65 height 11
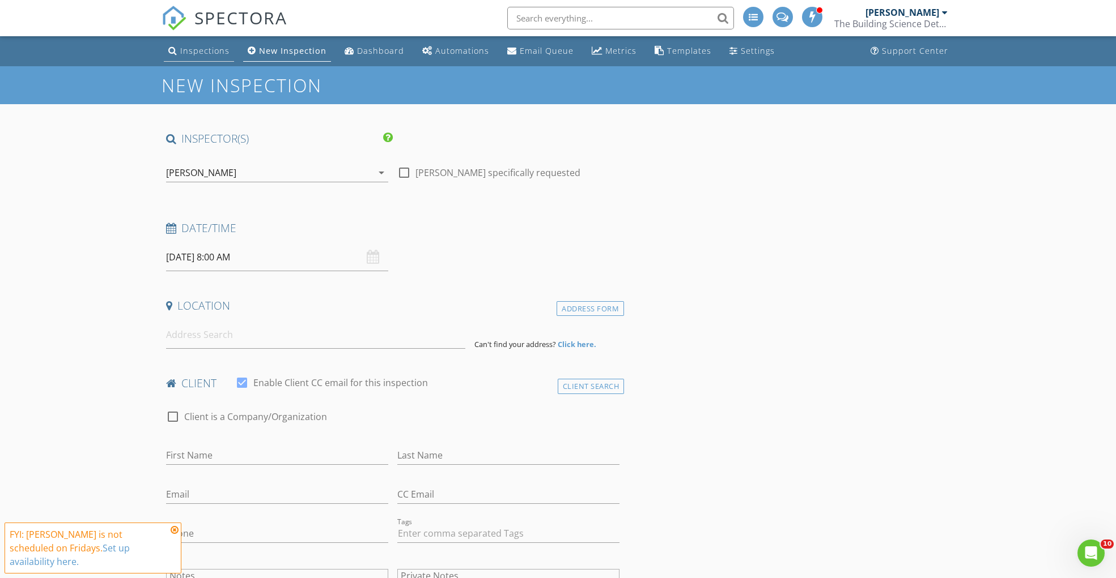
click at [204, 56] on link "Inspections" at bounding box center [199, 51] width 70 height 21
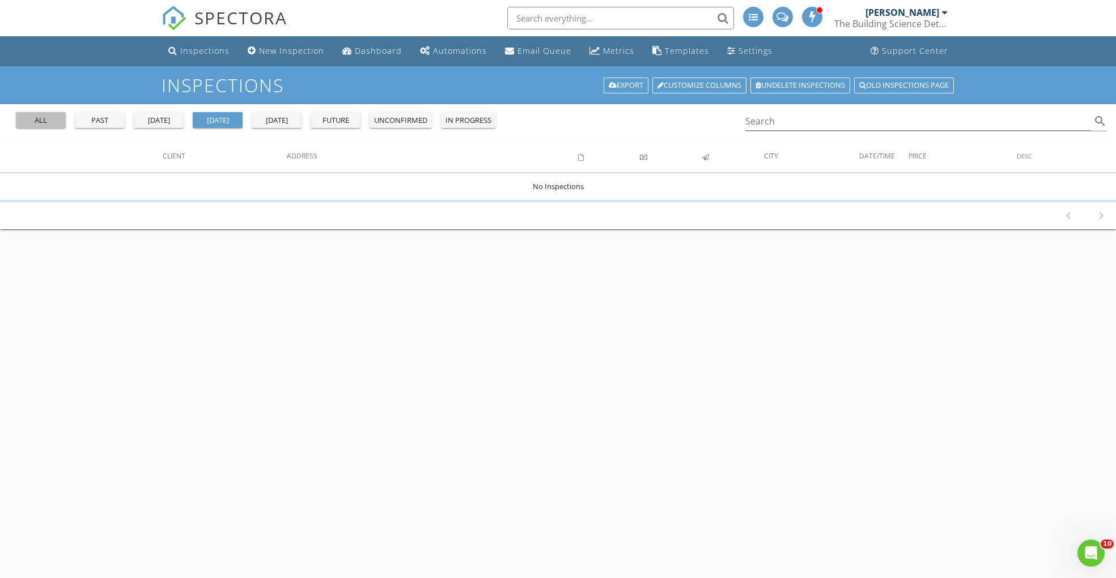
click at [58, 127] on button "all" at bounding box center [41, 120] width 50 height 16
